Goal: Task Accomplishment & Management: Manage account settings

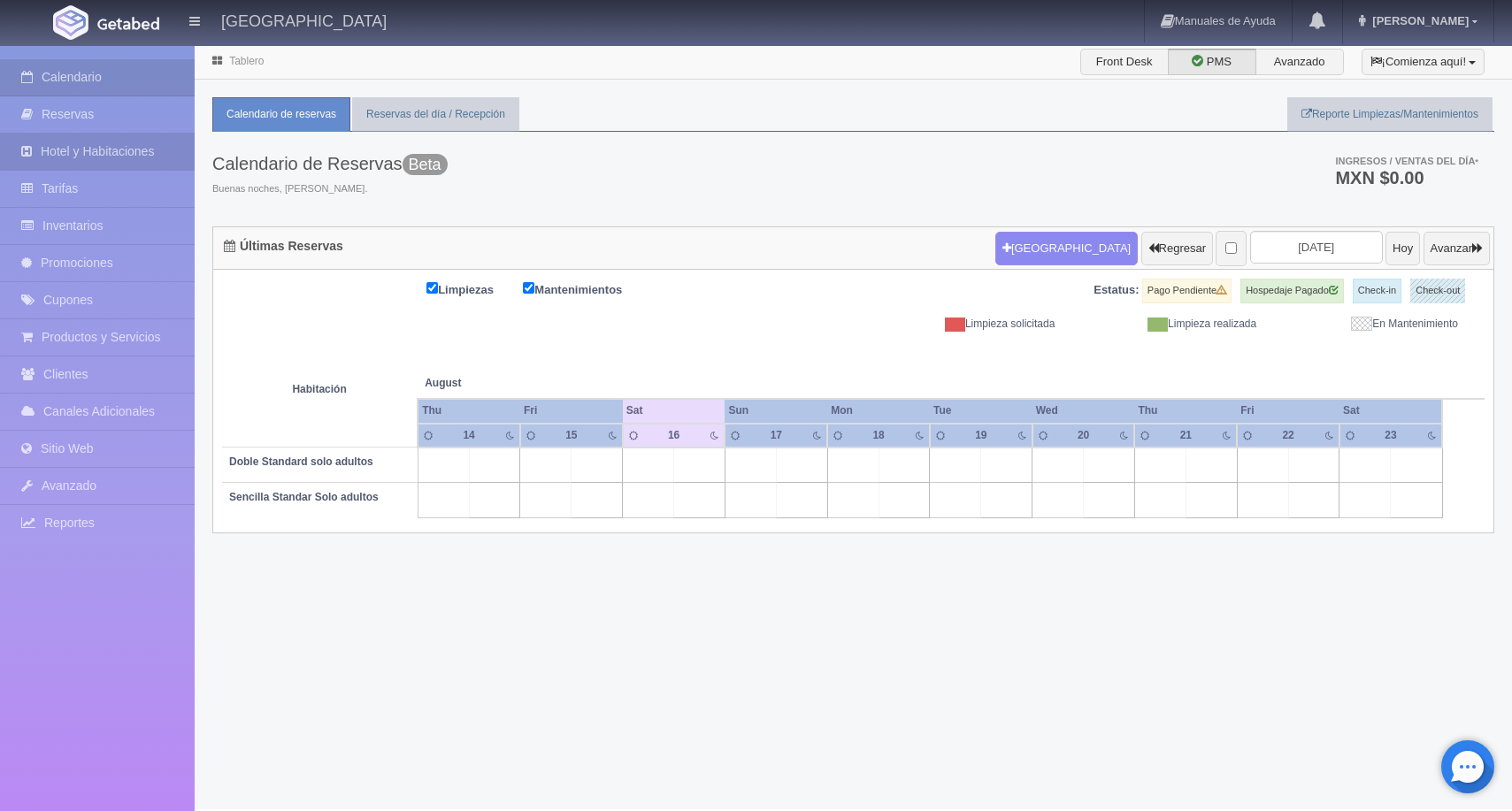
click at [92, 148] on link "Hotel y Habitaciones" at bounding box center [97, 151] width 195 height 36
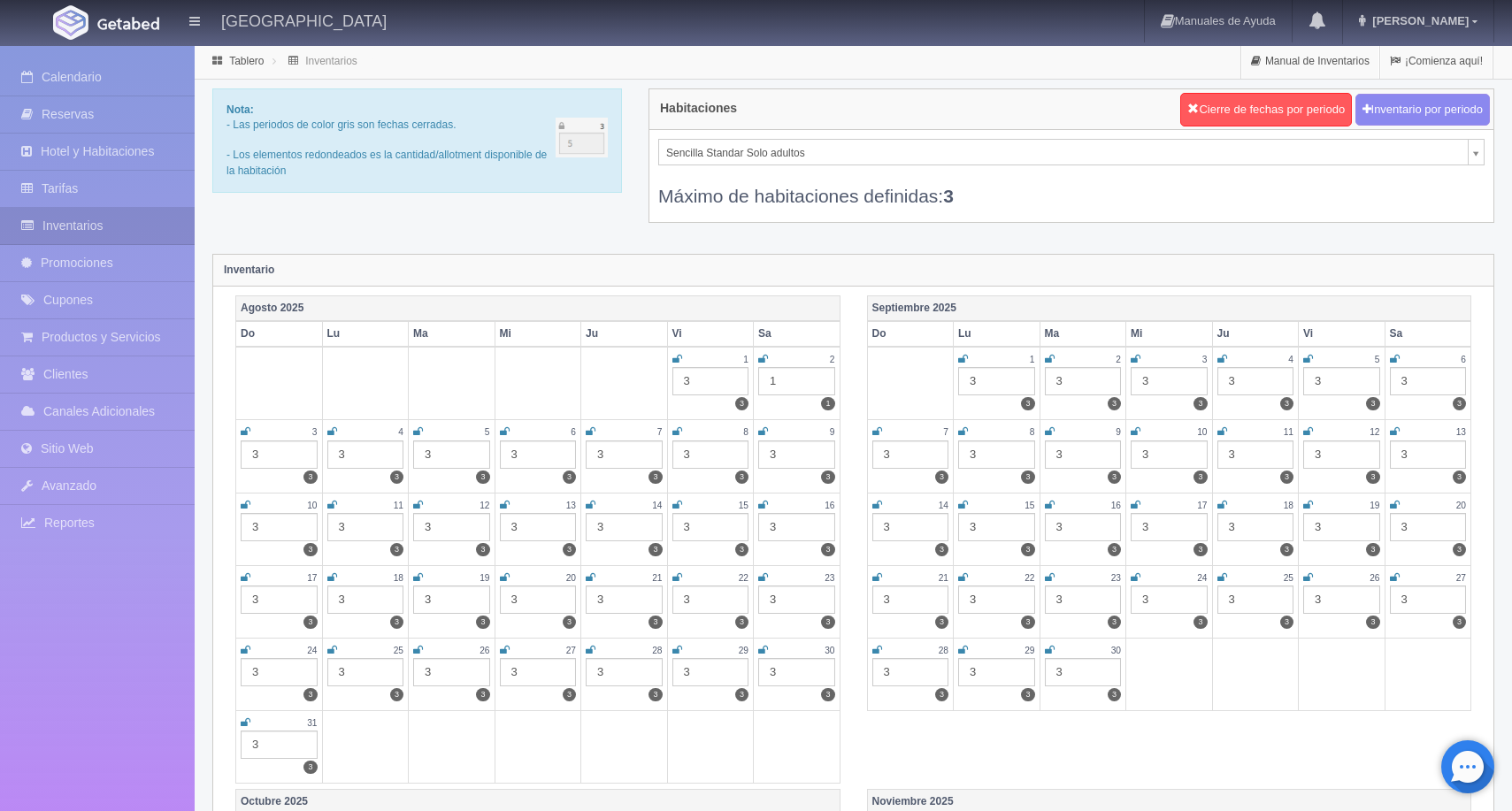
click at [767, 505] on icon at bounding box center [763, 504] width 9 height 10
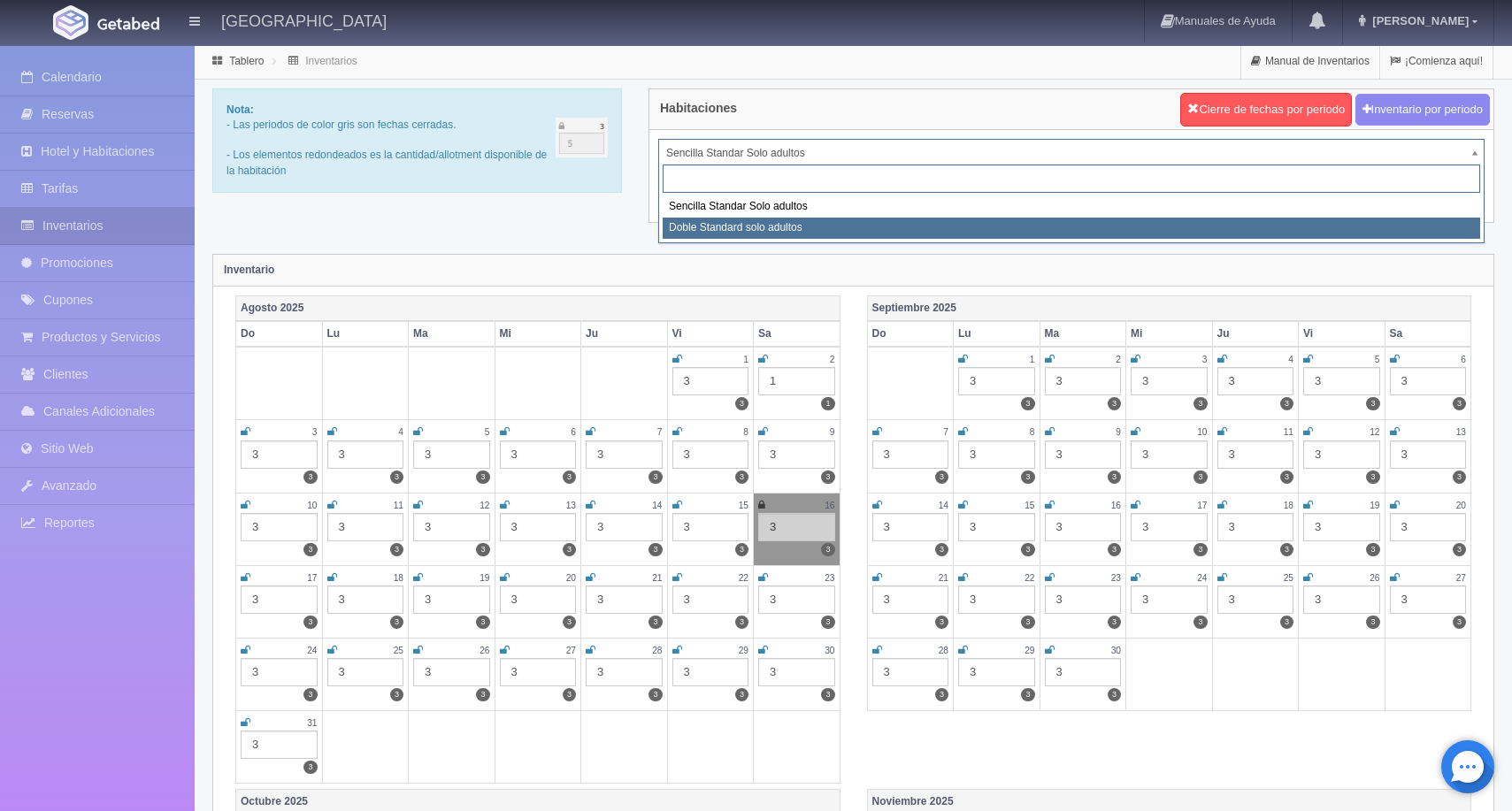
drag, startPoint x: 920, startPoint y: 222, endPoint x: 825, endPoint y: 258, distance: 101.6
select select "497"
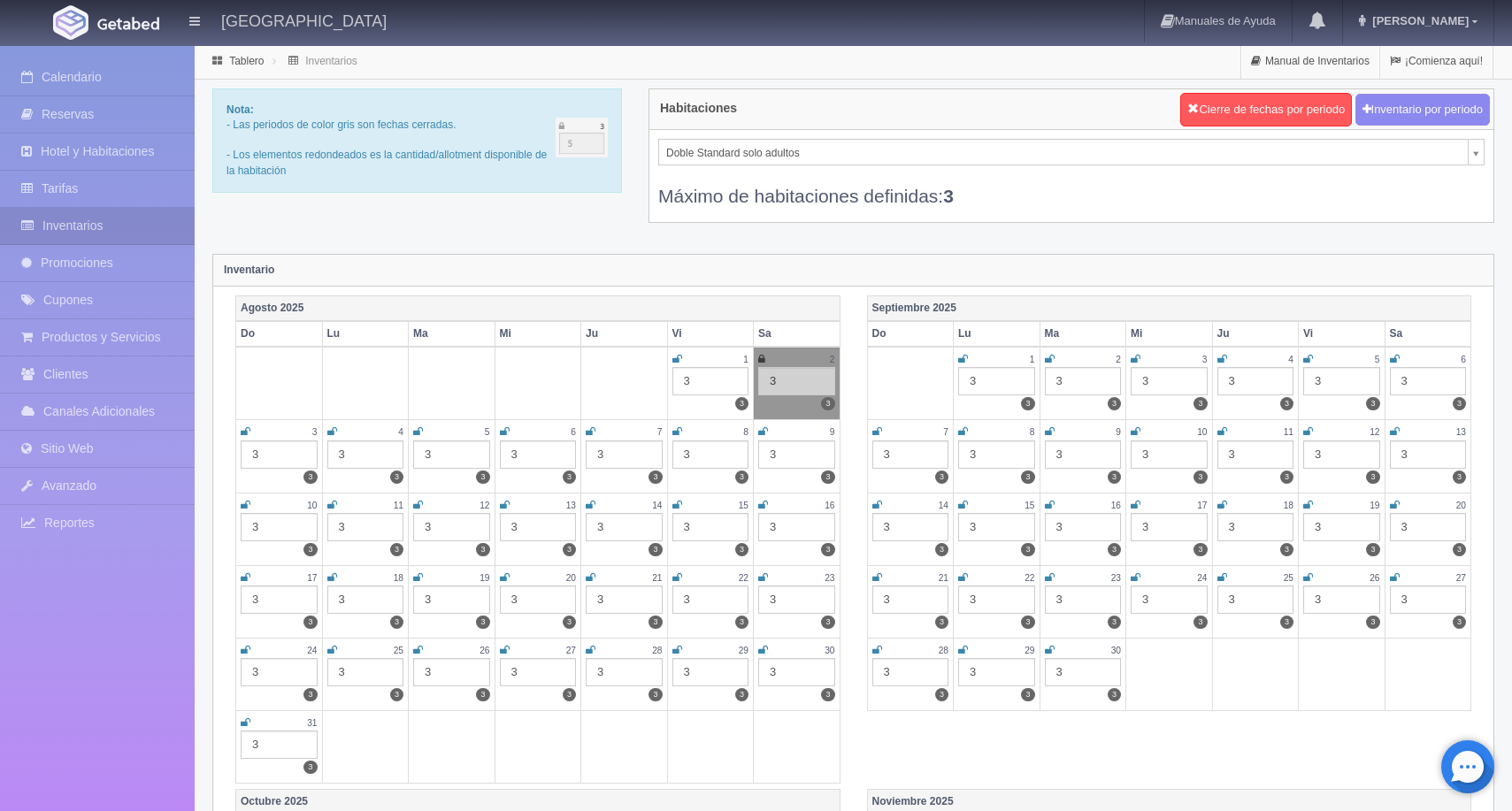
drag, startPoint x: 761, startPoint y: 506, endPoint x: 774, endPoint y: 515, distance: 15.8
click at [761, 506] on icon at bounding box center [763, 504] width 9 height 10
